Goal: Task Accomplishment & Management: Manage account settings

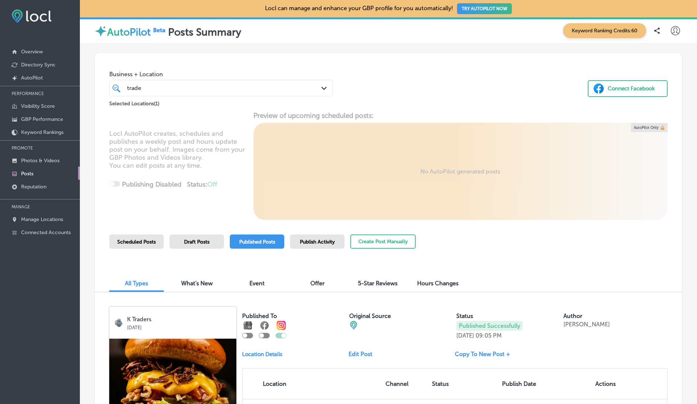
click at [677, 25] on div at bounding box center [675, 30] width 15 height 15
click at [660, 97] on p "Log Out" at bounding box center [660, 93] width 22 height 9
